Goal: Transaction & Acquisition: Purchase product/service

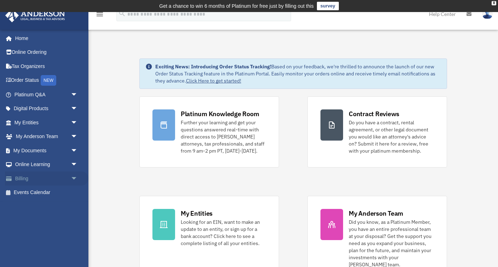
click at [17, 175] on link "Billing arrow_drop_down" at bounding box center [46, 178] width 83 height 14
click at [73, 178] on span "arrow_drop_down" at bounding box center [78, 178] width 14 height 14
click at [54, 192] on link "$ Open Invoices" at bounding box center [49, 192] width 79 height 14
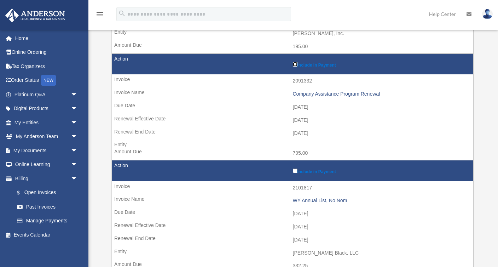
scroll to position [200, 0]
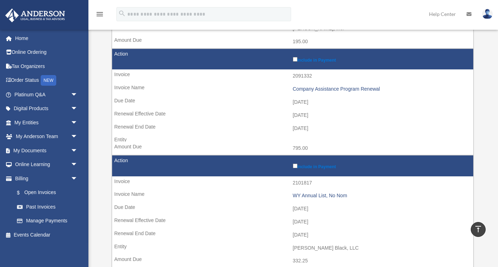
click at [294, 168] on label "Include in Payment" at bounding box center [381, 165] width 177 height 7
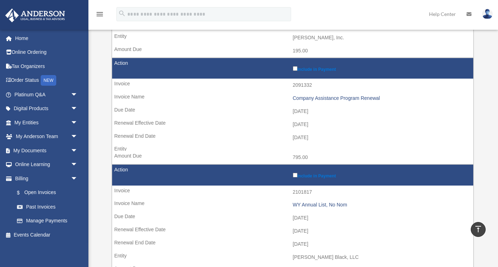
scroll to position [0, 0]
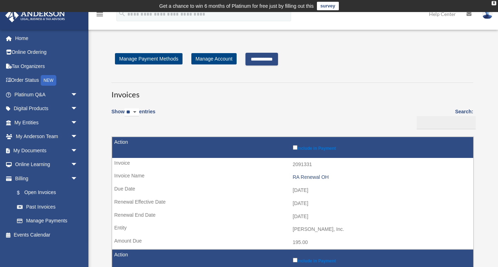
click at [274, 58] on input "**********" at bounding box center [261, 59] width 33 height 13
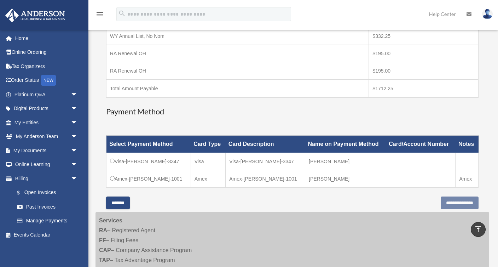
scroll to position [200, 0]
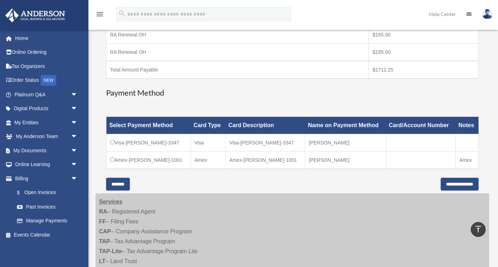
click at [310, 178] on div "Select Payment Method Card Type Card Description Name on Payment Method Card/Ac…" at bounding box center [292, 143] width 372 height 70
click at [444, 186] on input "**********" at bounding box center [460, 184] width 38 height 13
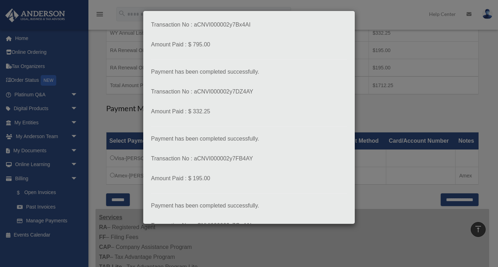
scroll to position [184, 0]
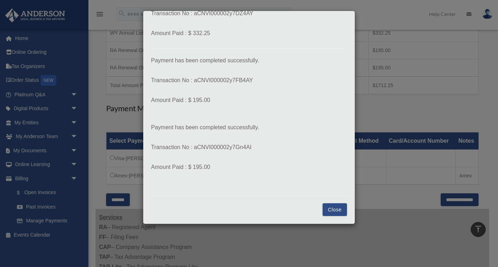
click at [337, 208] on button "Close" at bounding box center [334, 209] width 24 height 13
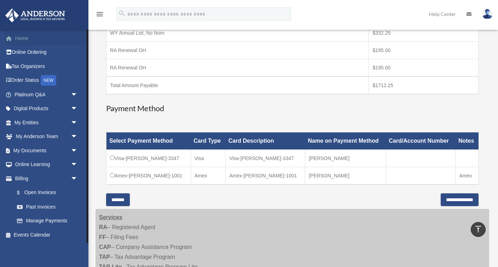
click at [28, 35] on link "Home" at bounding box center [46, 38] width 83 height 14
